Goal: Information Seeking & Learning: Stay updated

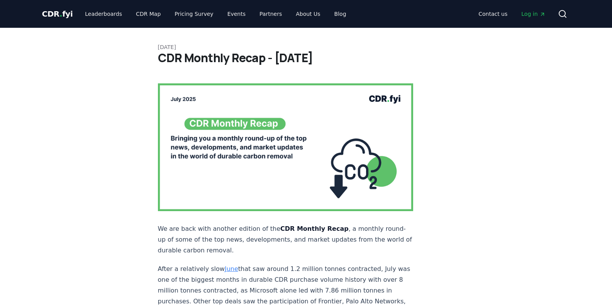
scroll to position [160, 0]
